Goal: Transaction & Acquisition: Register for event/course

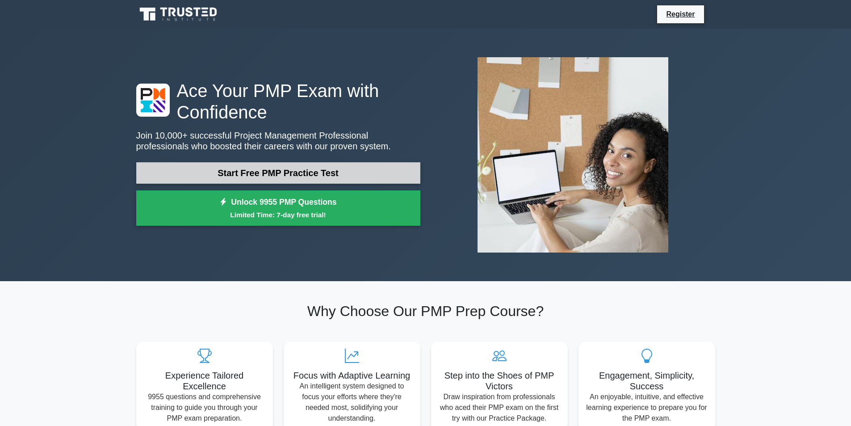
click at [268, 174] on link "Start Free PMP Practice Test" at bounding box center [278, 172] width 284 height 21
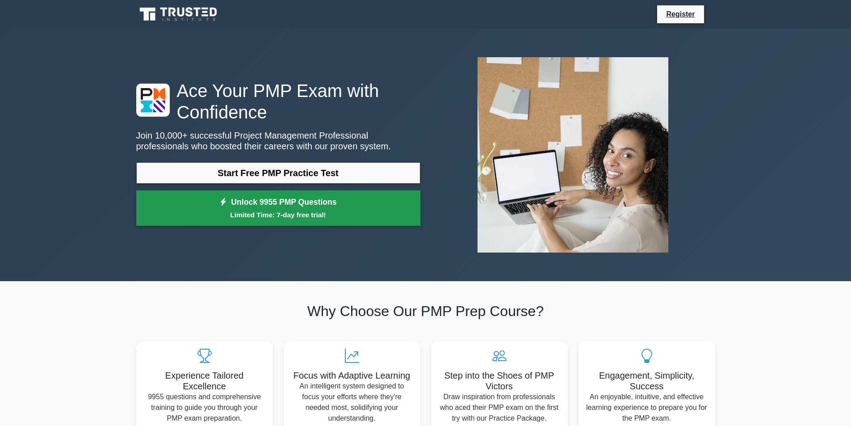
click at [248, 205] on link "Unlock 9955 PMP Questions Limited Time: 7-day free trial!" at bounding box center [278, 208] width 284 height 36
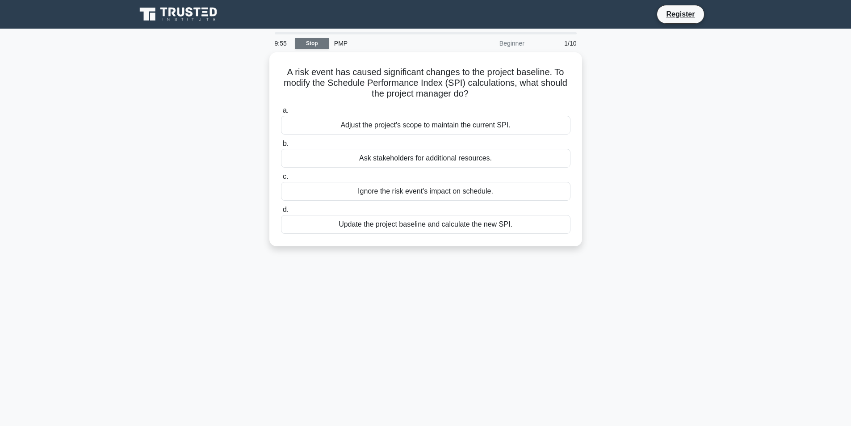
click at [307, 41] on link "Stop" at bounding box center [311, 43] width 33 height 11
